Goal: Unclear

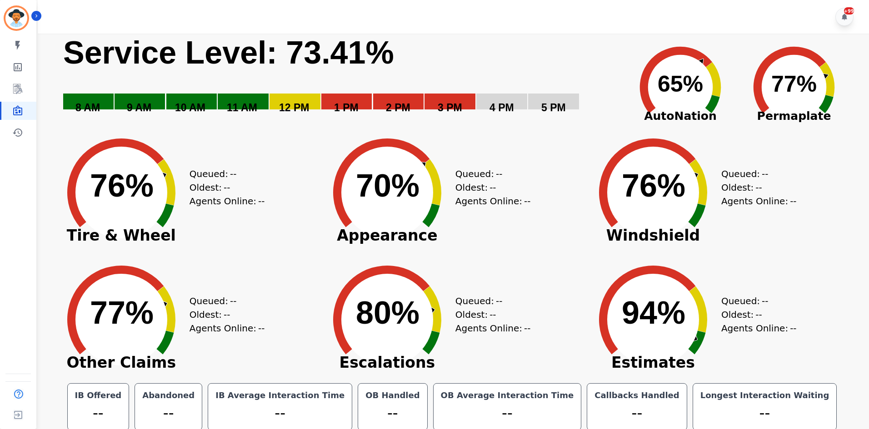
scroll to position [5, 0]
